Goal: Task Accomplishment & Management: Complete application form

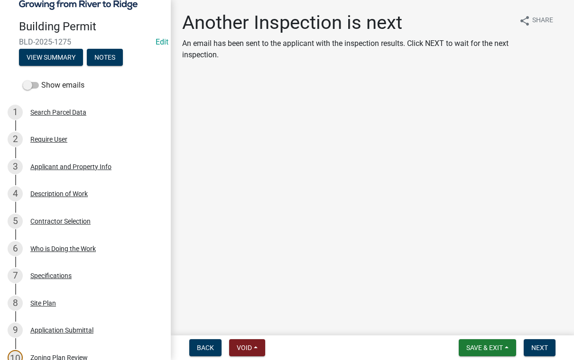
scroll to position [76, 0]
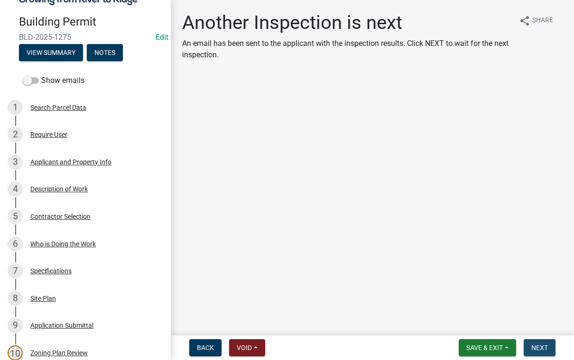
click at [540, 345] on span "Next" at bounding box center [539, 348] width 17 height 8
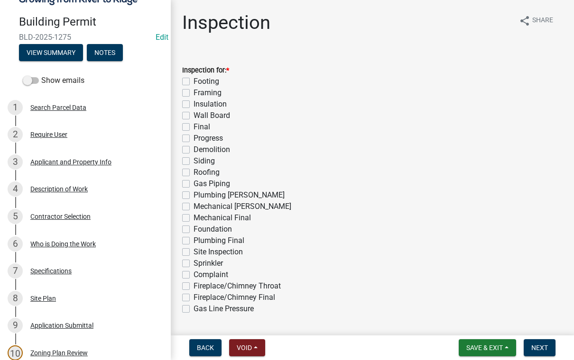
click at [193, 94] on label "Framing" at bounding box center [207, 92] width 28 height 11
click at [193, 93] on input "Framing" at bounding box center [196, 90] width 6 height 6
checkbox input "true"
checkbox input "false"
checkbox input "true"
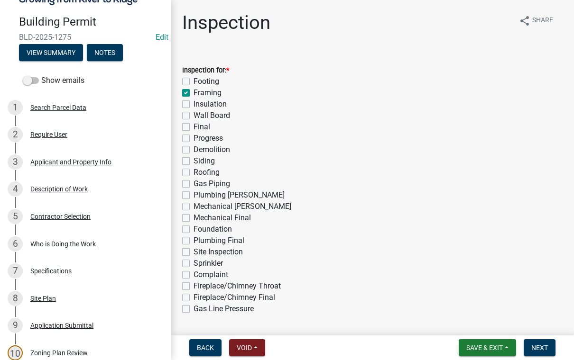
checkbox input "false"
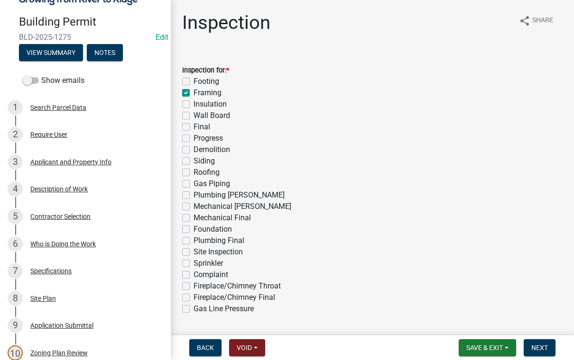
checkbox input "false"
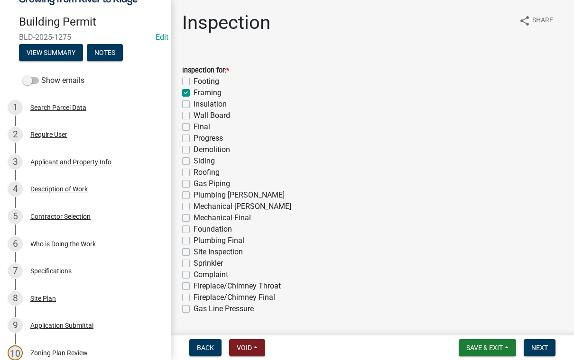
checkbox input "false"
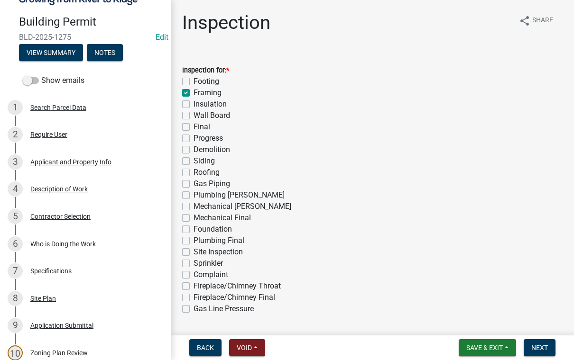
checkbox input "false"
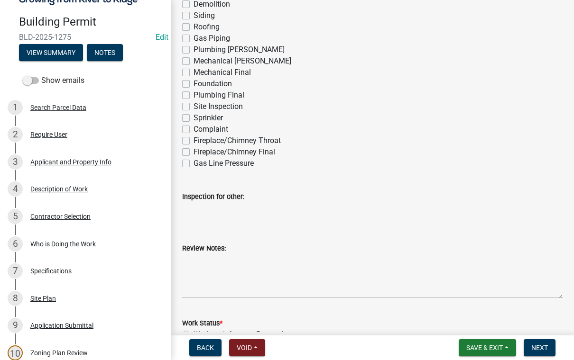
scroll to position [143, 0]
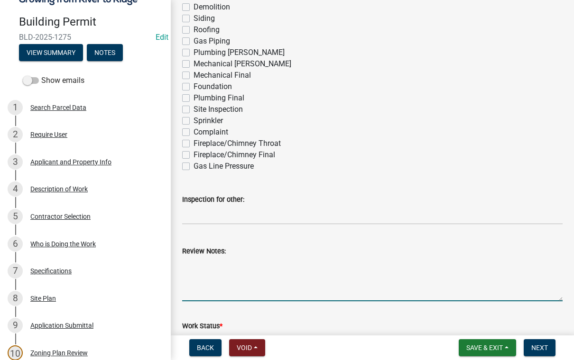
click at [201, 266] on textarea "Review Notes:" at bounding box center [372, 279] width 380 height 45
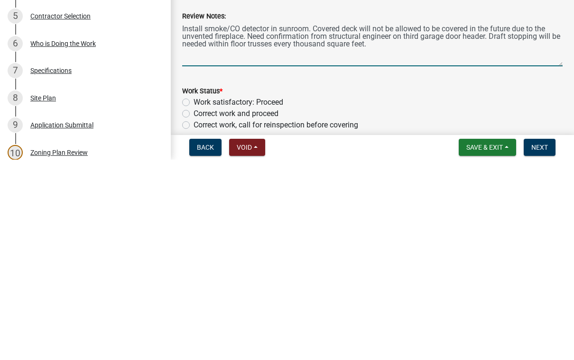
scroll to position [179, 0]
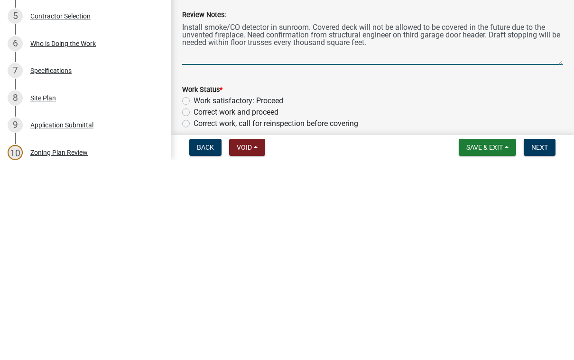
click at [509, 221] on textarea "Install smoke/CO detector in sunroom. Covered deck will not be allowed to be co…" at bounding box center [372, 243] width 380 height 45
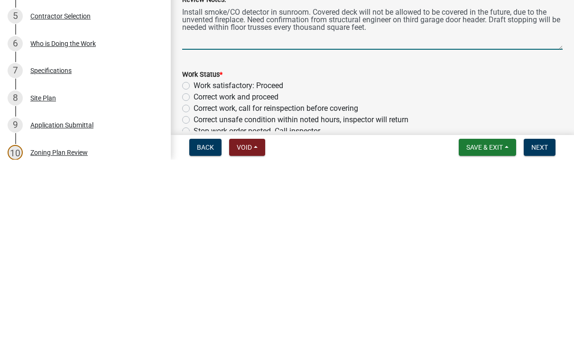
scroll to position [194, 0]
type textarea "Install smoke/CO detector in sunroom. Covered deck will not be allowed to be co…"
click at [193, 292] on label "Correct work and proceed" at bounding box center [235, 297] width 85 height 11
click at [193, 292] on input "Correct work and proceed" at bounding box center [196, 295] width 6 height 6
radio input "true"
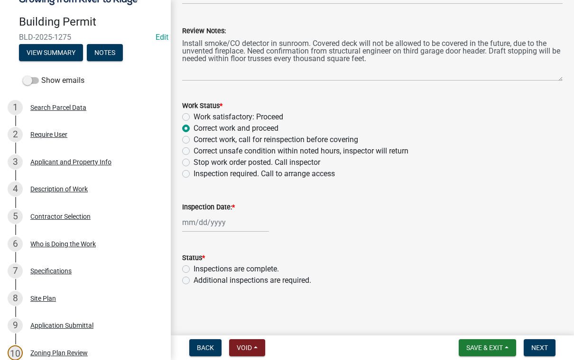
scroll to position [363, 0]
click at [193, 283] on label "Additional inspections are required." at bounding box center [252, 280] width 118 height 11
click at [193, 281] on input "Additional inspections are required." at bounding box center [196, 278] width 6 height 6
radio input "true"
click at [543, 348] on span "Next" at bounding box center [539, 348] width 17 height 8
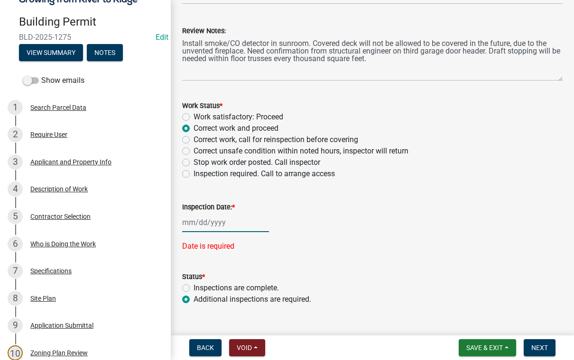
click at [233, 223] on div at bounding box center [225, 222] width 87 height 19
select select "10"
select select "2025"
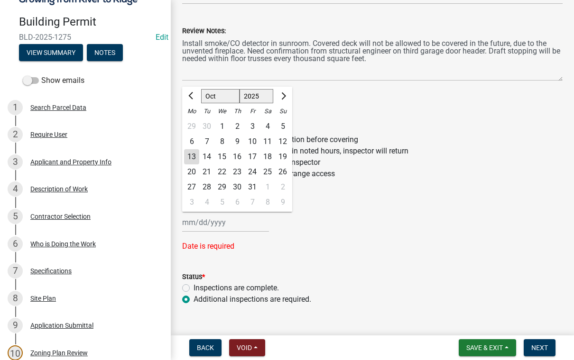
click at [190, 155] on div "13" at bounding box center [191, 156] width 15 height 15
type input "10/13/2025"
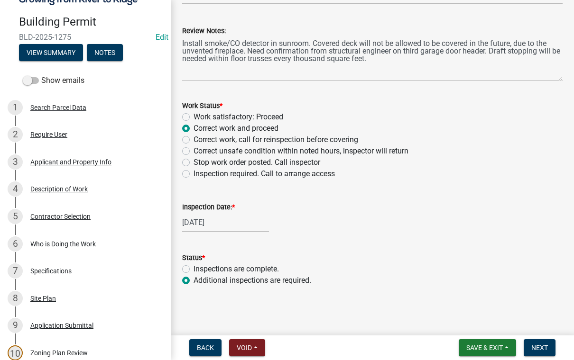
click at [541, 347] on span "Next" at bounding box center [539, 348] width 17 height 8
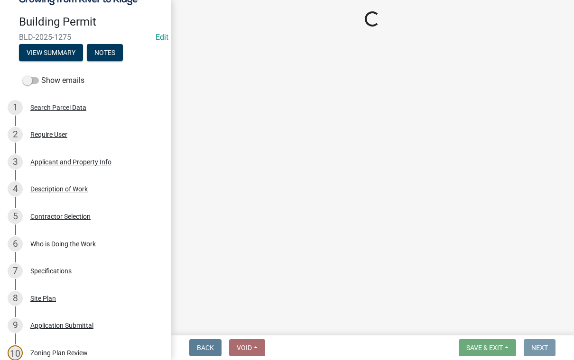
scroll to position [0, 0]
